Goal: Find specific page/section: Locate a particular part of the current website

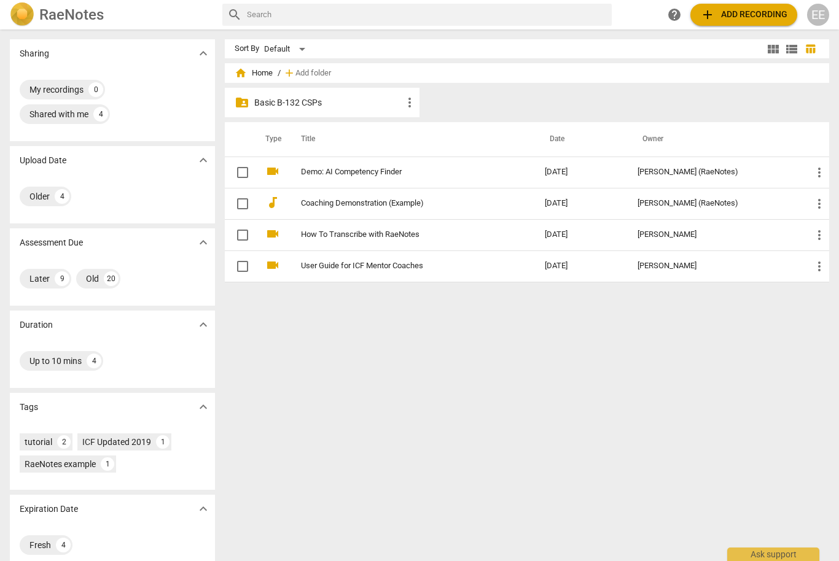
click at [294, 107] on p "Basic B-132 CSPs" at bounding box center [328, 102] width 148 height 13
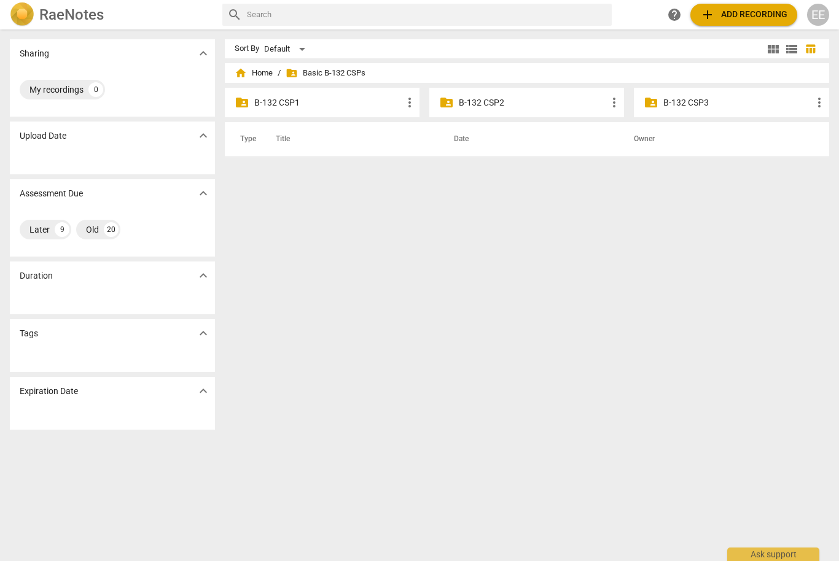
click at [485, 106] on p "B-132 CSP2" at bounding box center [533, 102] width 148 height 13
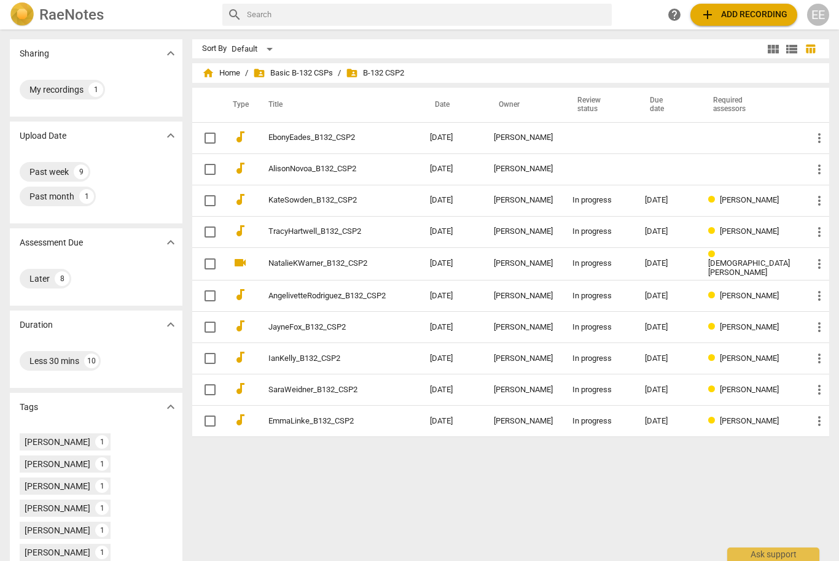
click at [322, 77] on span "folder_shared Basic B-132 CSPs" at bounding box center [293, 73] width 80 height 12
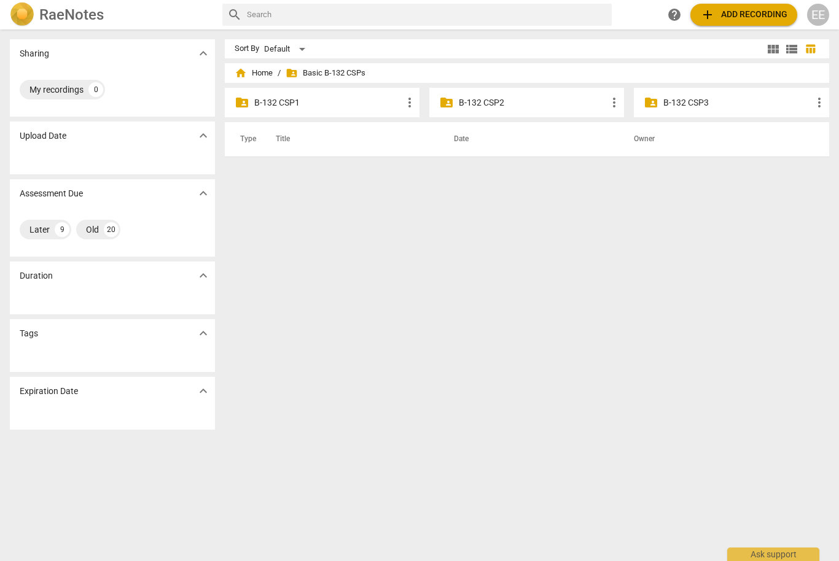
click at [275, 103] on p "B-132 CSP1" at bounding box center [328, 102] width 148 height 13
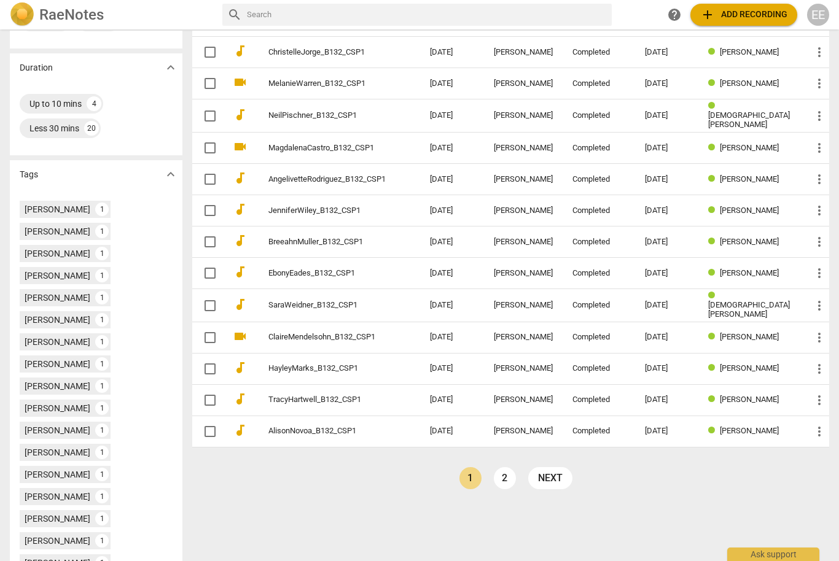
scroll to position [306, 0]
click at [316, 365] on link "HayleyMarks_B132_CSP1" at bounding box center [326, 369] width 117 height 9
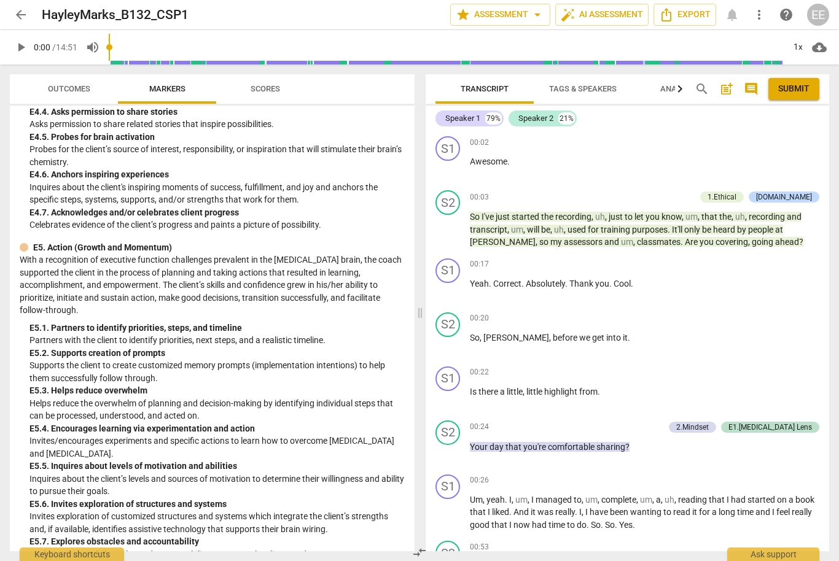
scroll to position [3050, 0]
click at [272, 89] on span "Scores" at bounding box center [265, 88] width 29 height 9
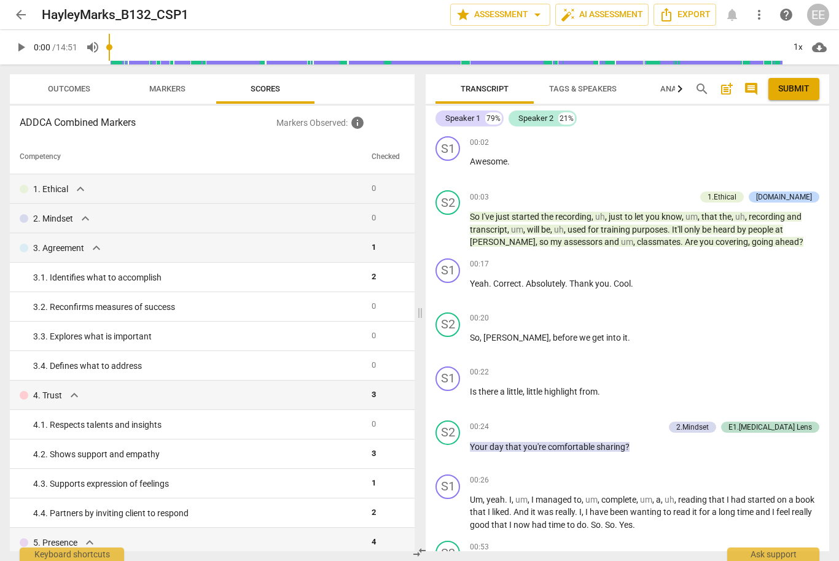
scroll to position [0, 0]
click at [74, 97] on button "Outcomes" at bounding box center [69, 88] width 98 height 29
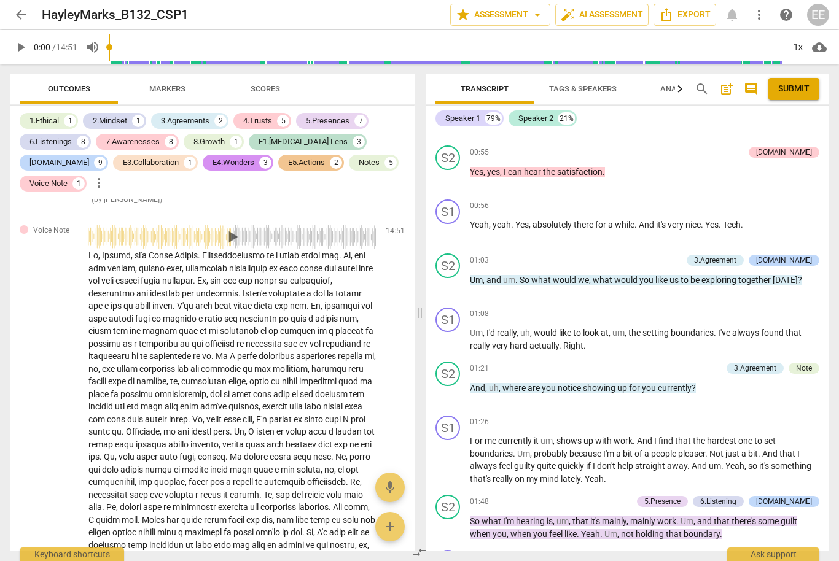
scroll to position [499, 0]
